Goal: Check status: Check status

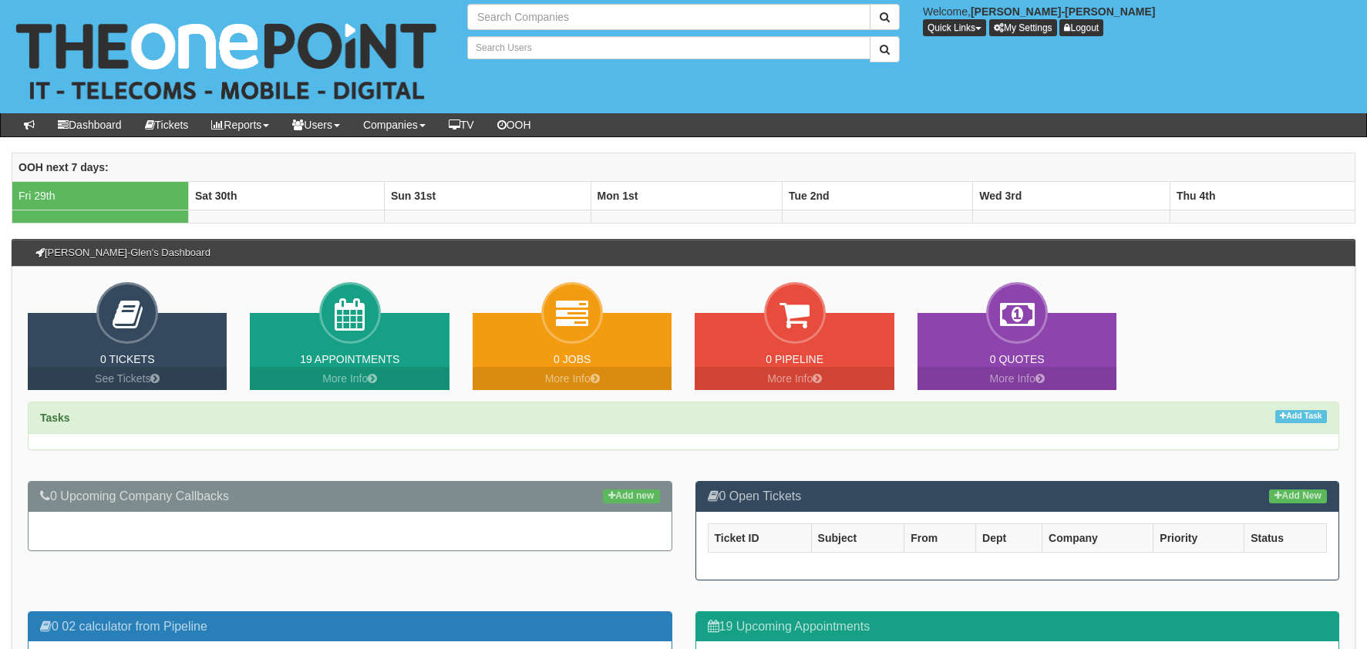
type input "Search Companies"
type input "Search Users"
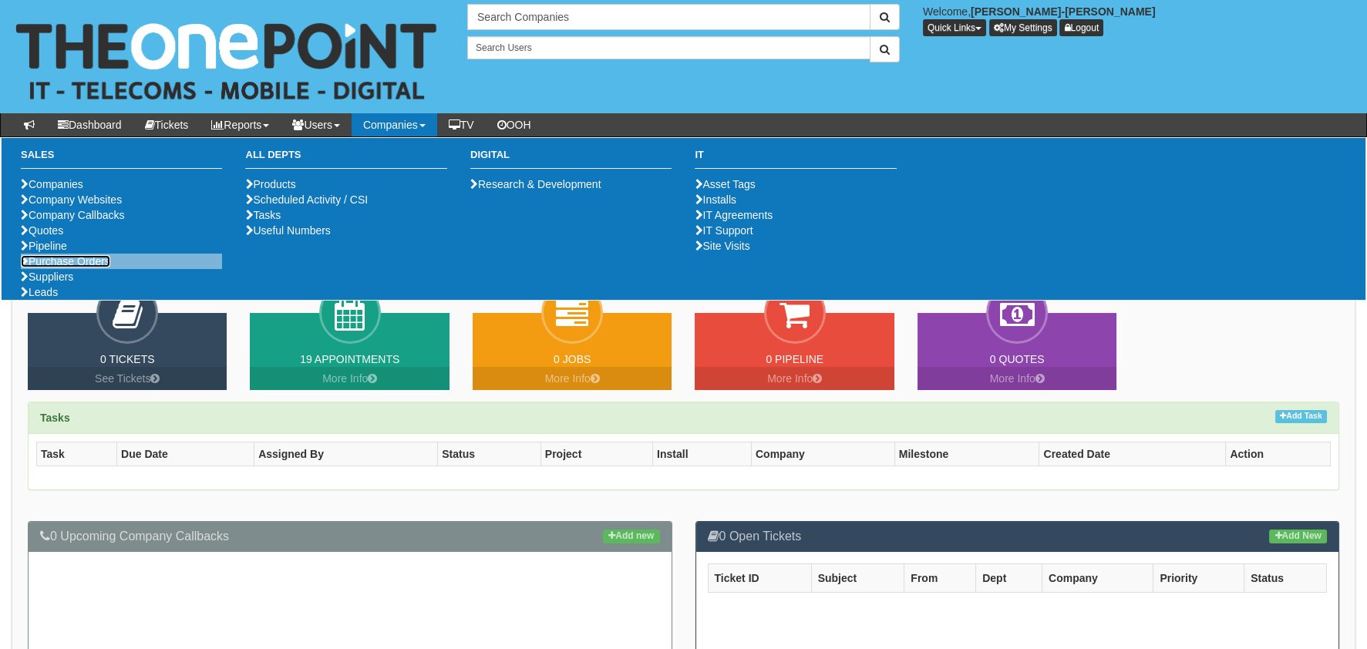
click at [106, 267] on link "Purchase Orders" at bounding box center [65, 261] width 89 height 12
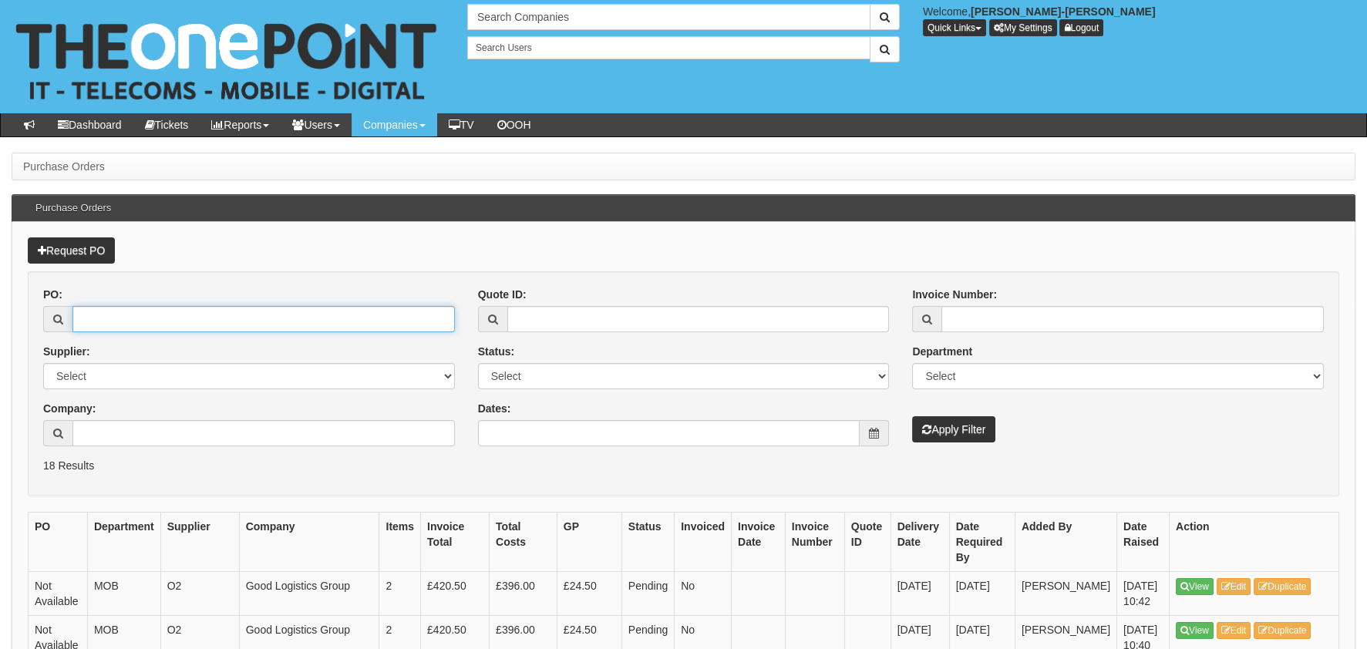
click at [213, 328] on input "PO:" at bounding box center [263, 319] width 382 height 26
paste input "19411"
type input "19411"
click at [1006, 428] on div "Invoice Number: Department Select Mobiles IT Telecoms Marketing Digital Interna…" at bounding box center [1117, 365] width 435 height 156
click at [945, 432] on button "Apply Filter" at bounding box center [953, 429] width 83 height 26
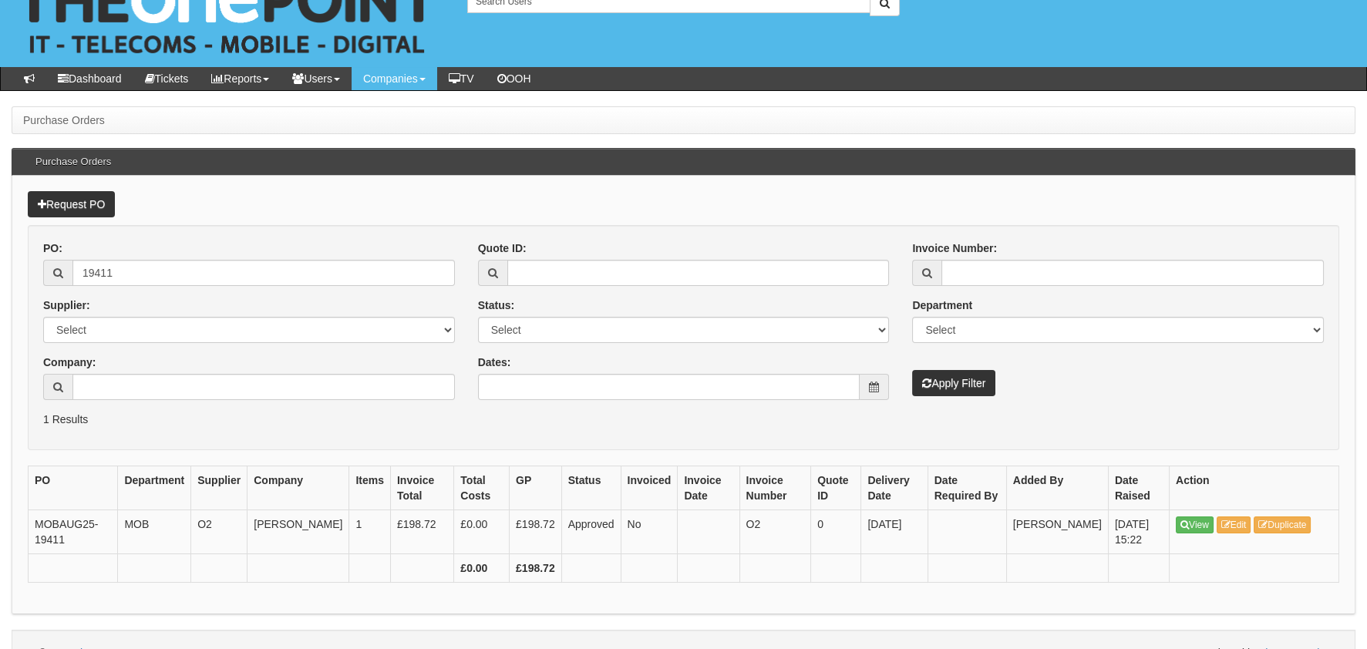
scroll to position [72, 0]
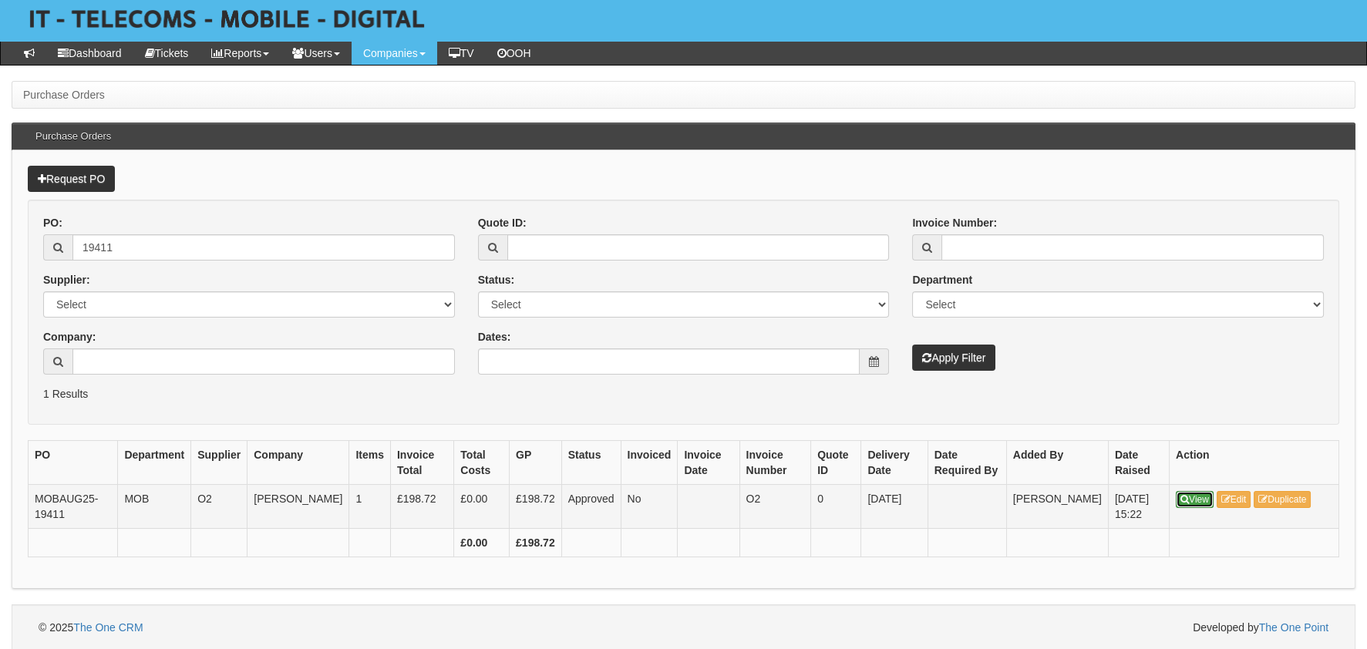
click at [1205, 496] on link "View" at bounding box center [1195, 499] width 38 height 17
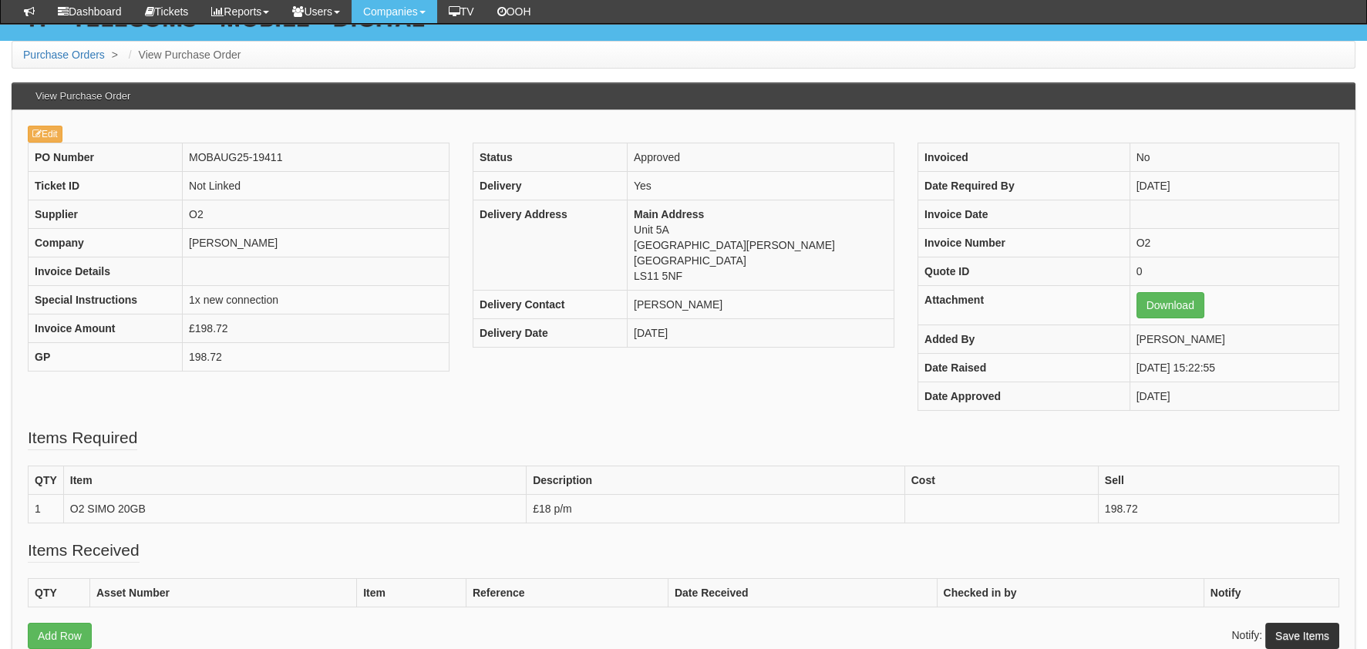
scroll to position [231, 0]
